Goal: Navigation & Orientation: Find specific page/section

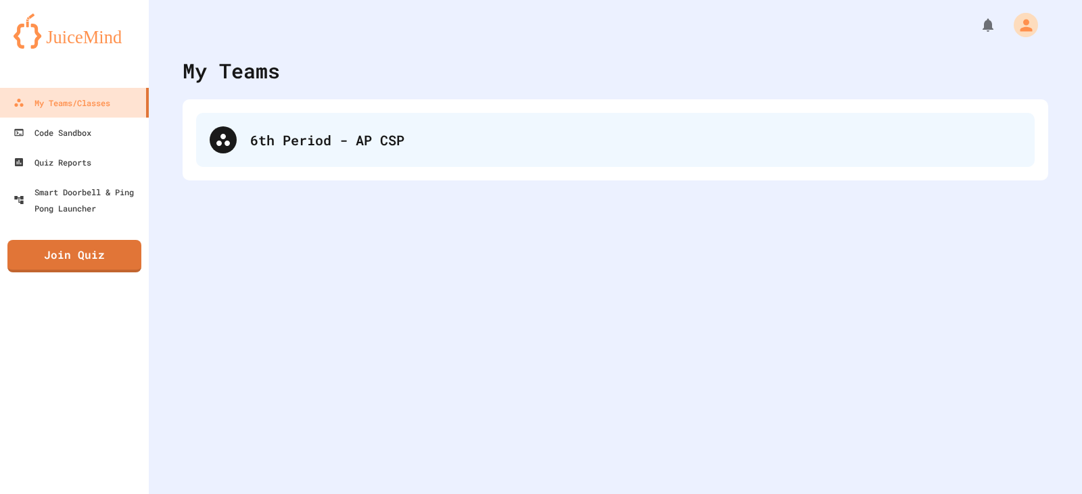
click at [331, 141] on div "6th Period - AP CSP" at bounding box center [635, 140] width 771 height 20
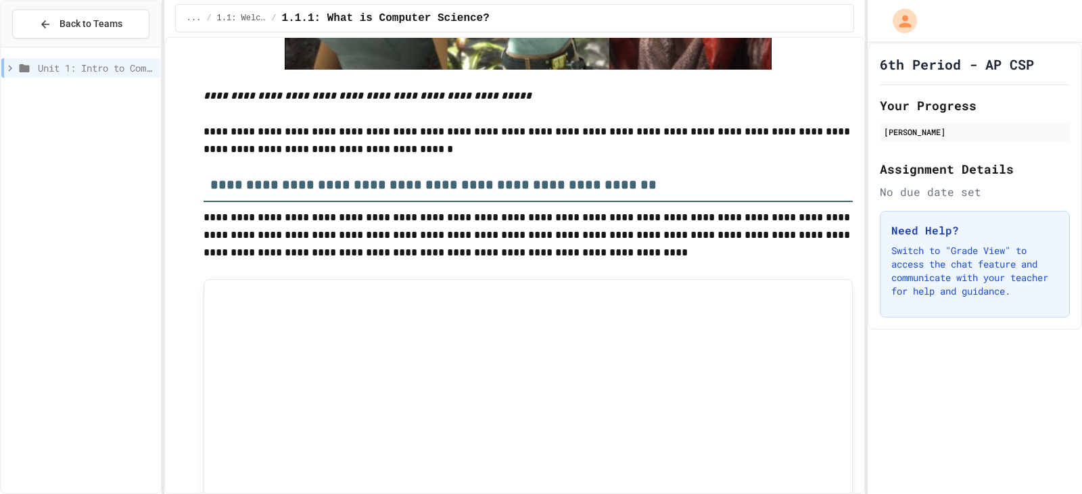
scroll to position [5681, 0]
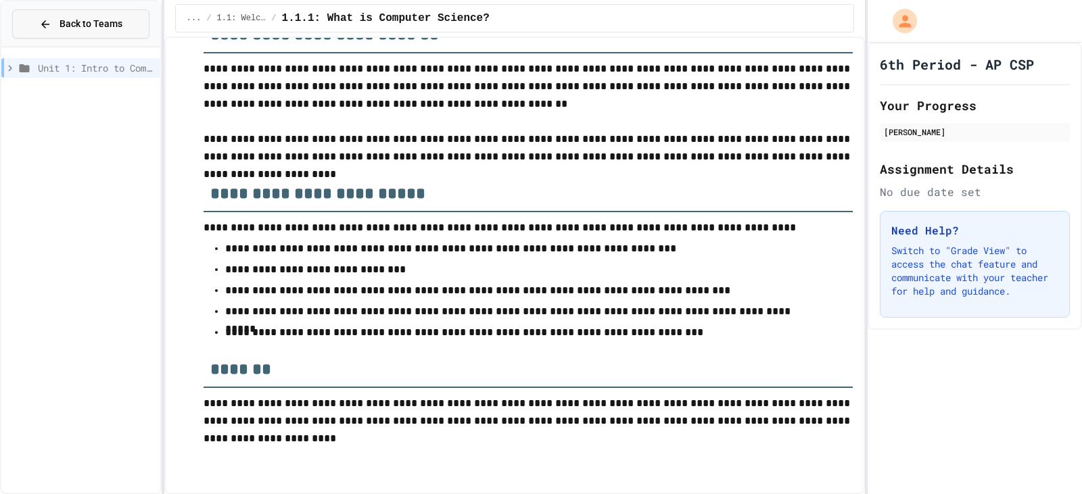
click at [76, 20] on span "Back to Teams" at bounding box center [91, 24] width 63 height 14
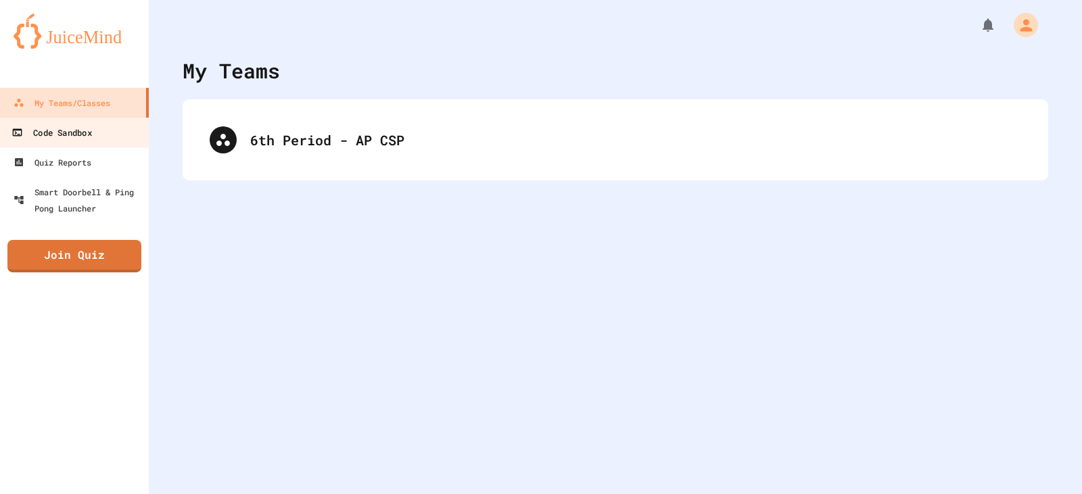
click at [97, 129] on link "Code Sandbox" at bounding box center [75, 132] width 154 height 30
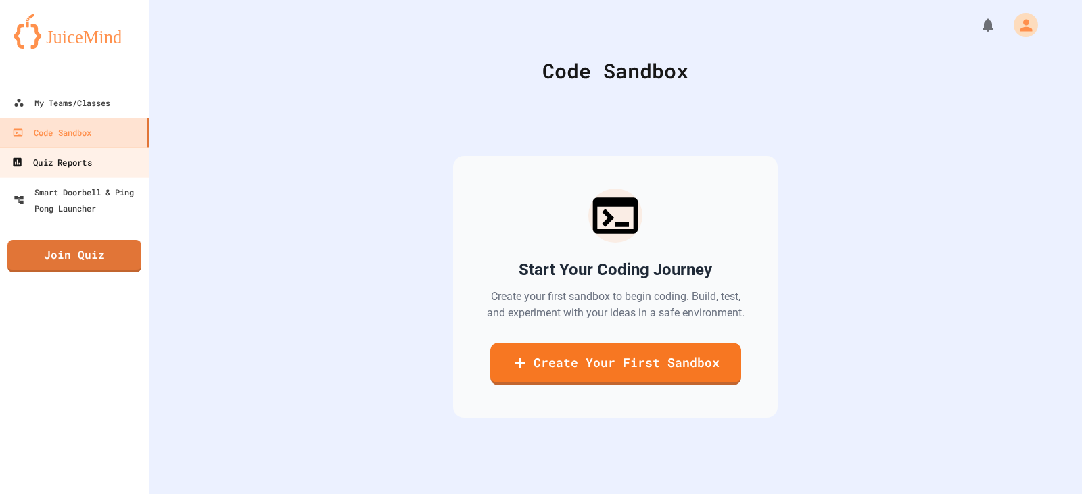
click at [95, 149] on link "Quiz Reports" at bounding box center [75, 162] width 154 height 30
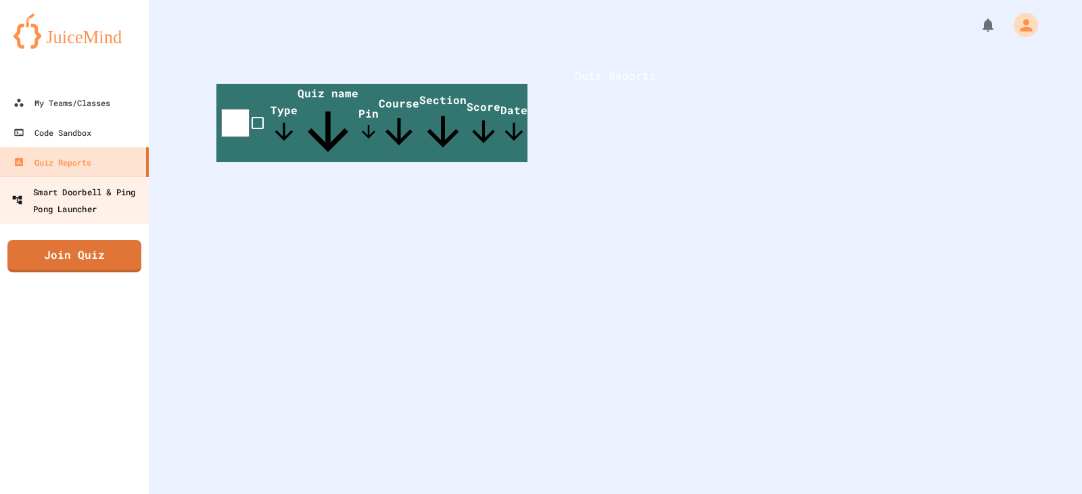
click at [115, 210] on div "Smart Doorbell & Ping Pong Launcher" at bounding box center [78, 199] width 134 height 33
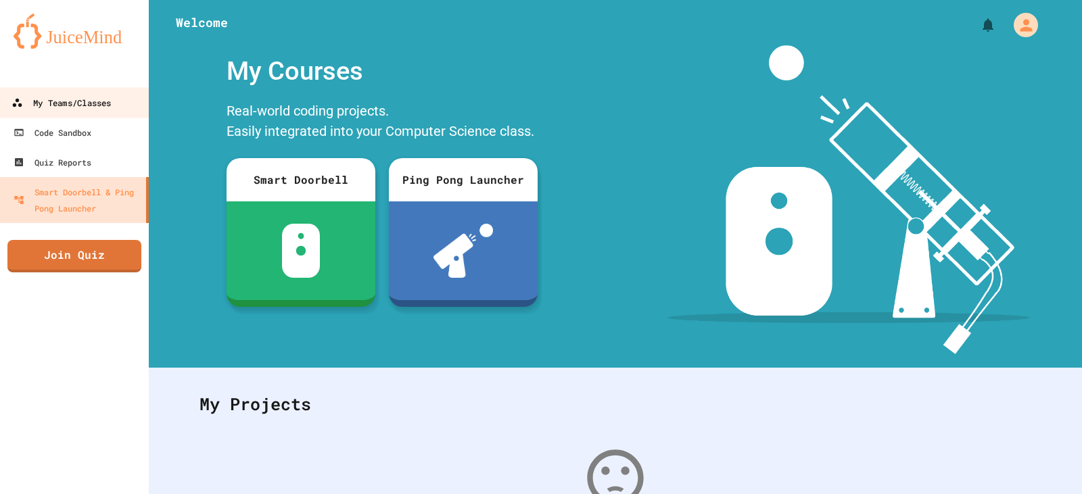
click at [78, 101] on div "My Teams/Classes" at bounding box center [60, 103] width 99 height 17
